Goal: Transaction & Acquisition: Purchase product/service

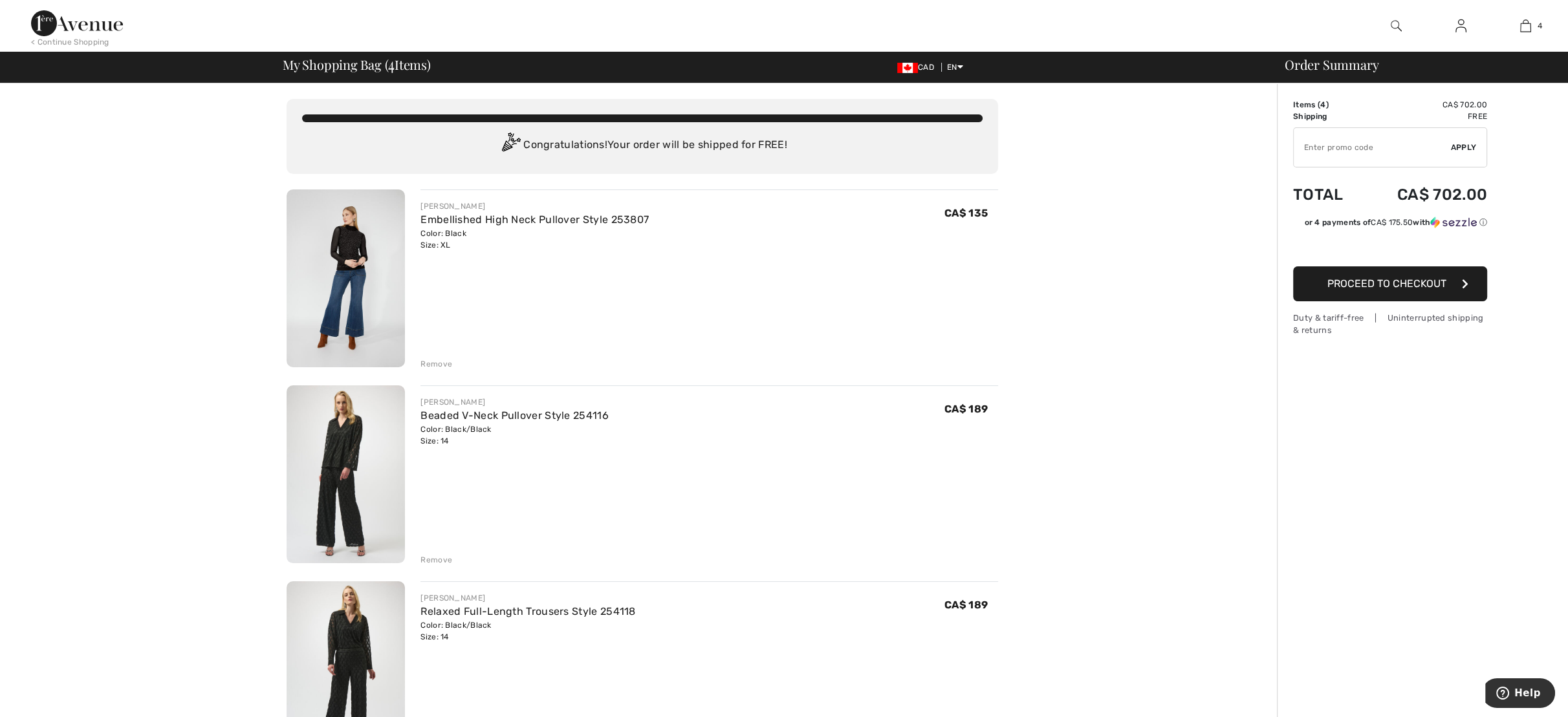
click at [430, 360] on div "Remove" at bounding box center [436, 363] width 32 height 12
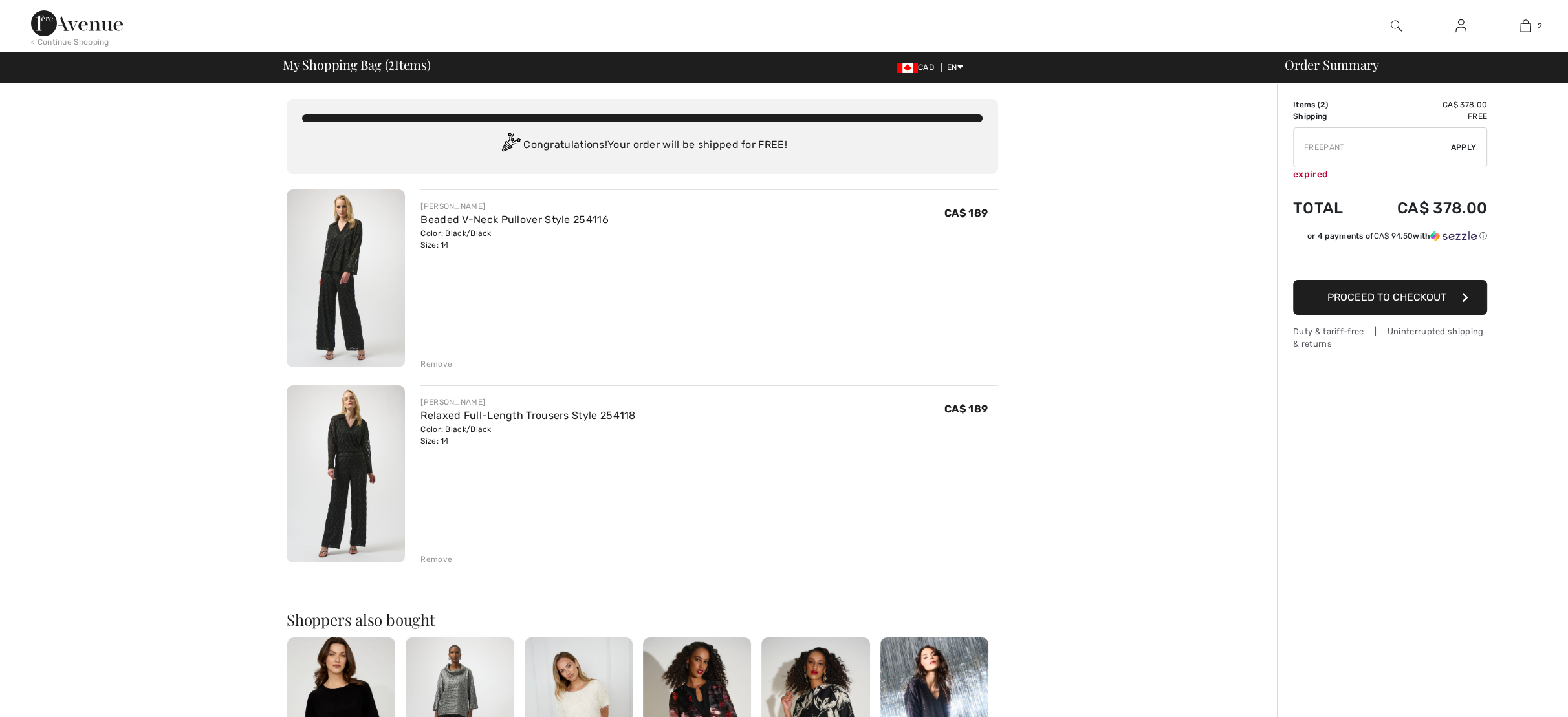
checkbox input "true"
